Goal: Information Seeking & Learning: Learn about a topic

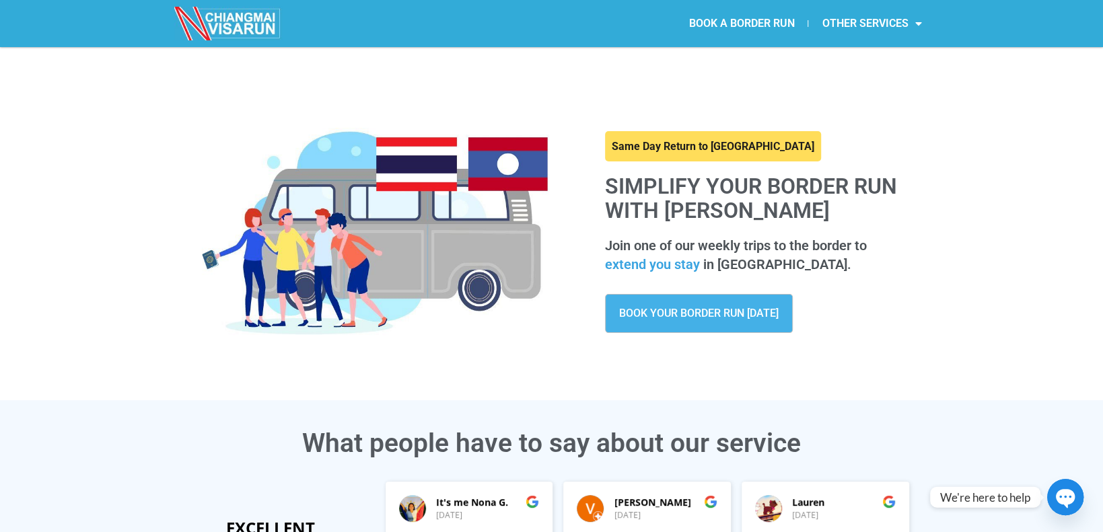
click at [683, 308] on span "BOOK YOUR BORDER RUN [DATE]" at bounding box center [699, 313] width 160 height 11
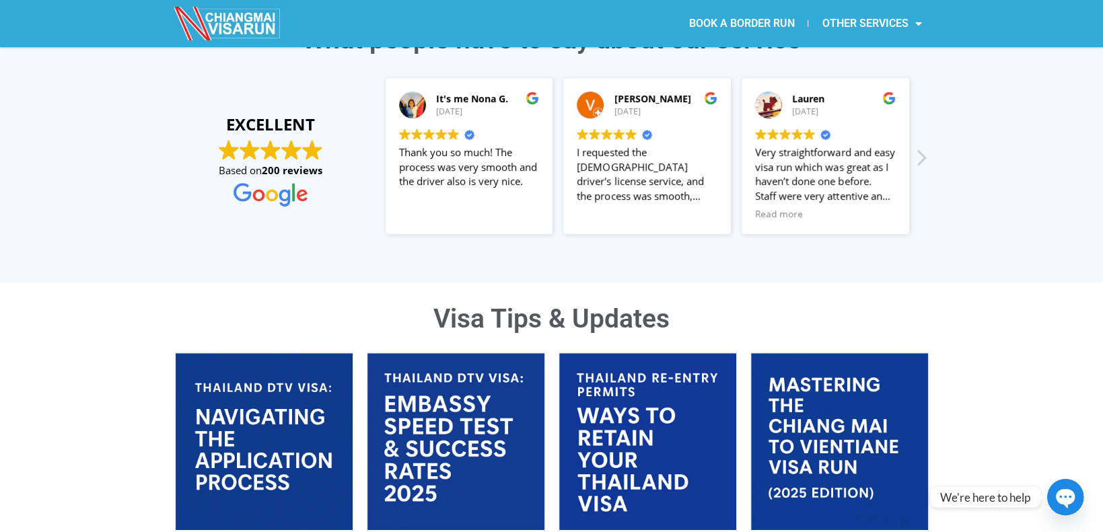
scroll to position [433, 0]
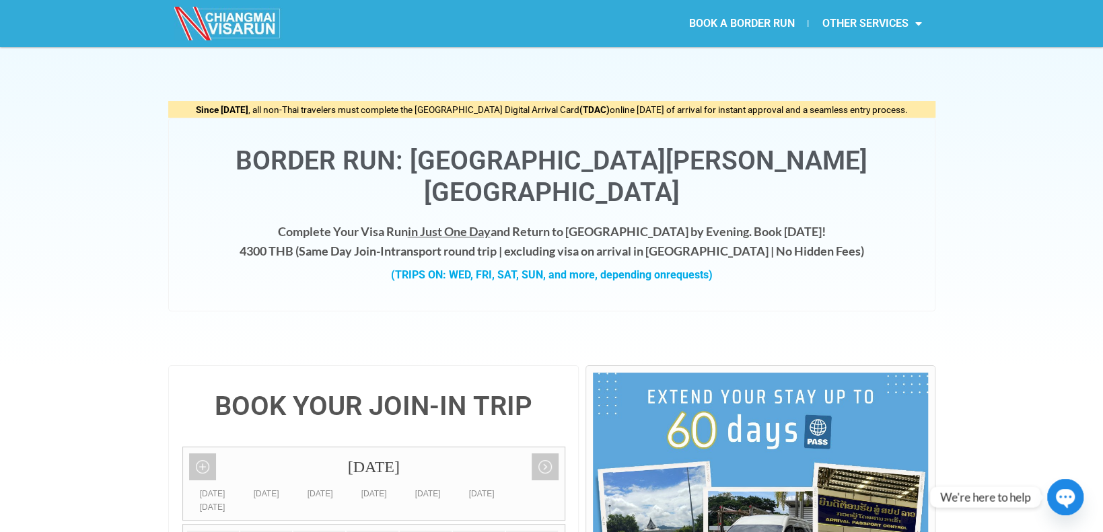
click at [485, 285] on div "Since May 1, 2025 , all non-Thai travelers must complete the Thailand Digital A…" at bounding box center [551, 206] width 767 height 318
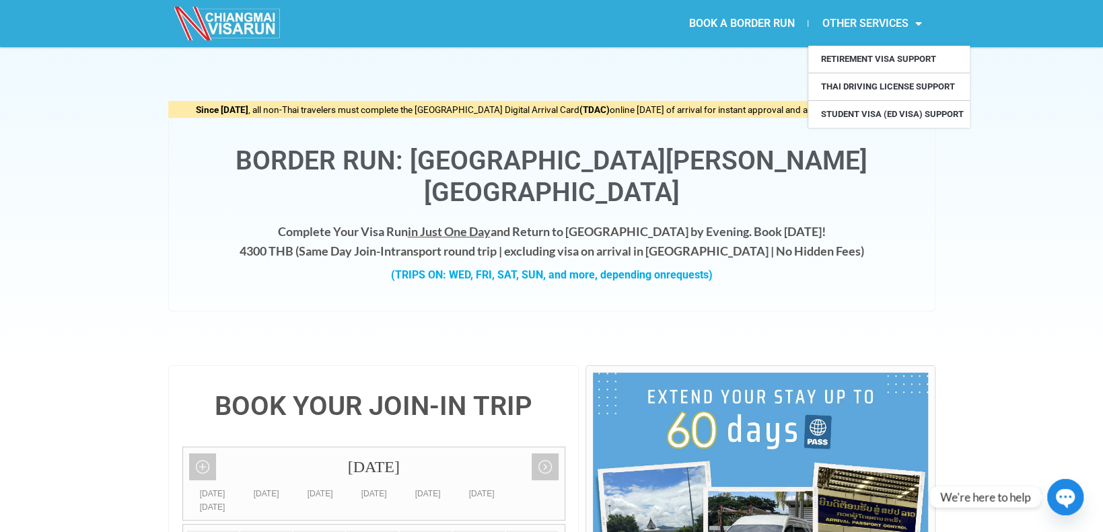
click at [868, 25] on link "OTHER SERVICES" at bounding box center [871, 23] width 127 height 31
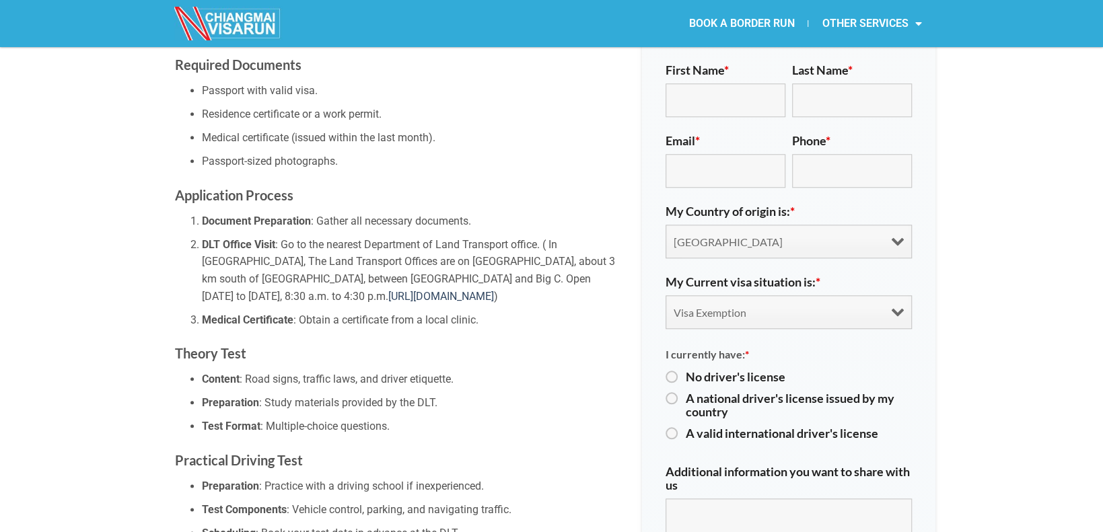
scroll to position [808, 0]
